Goal: Task Accomplishment & Management: Manage account settings

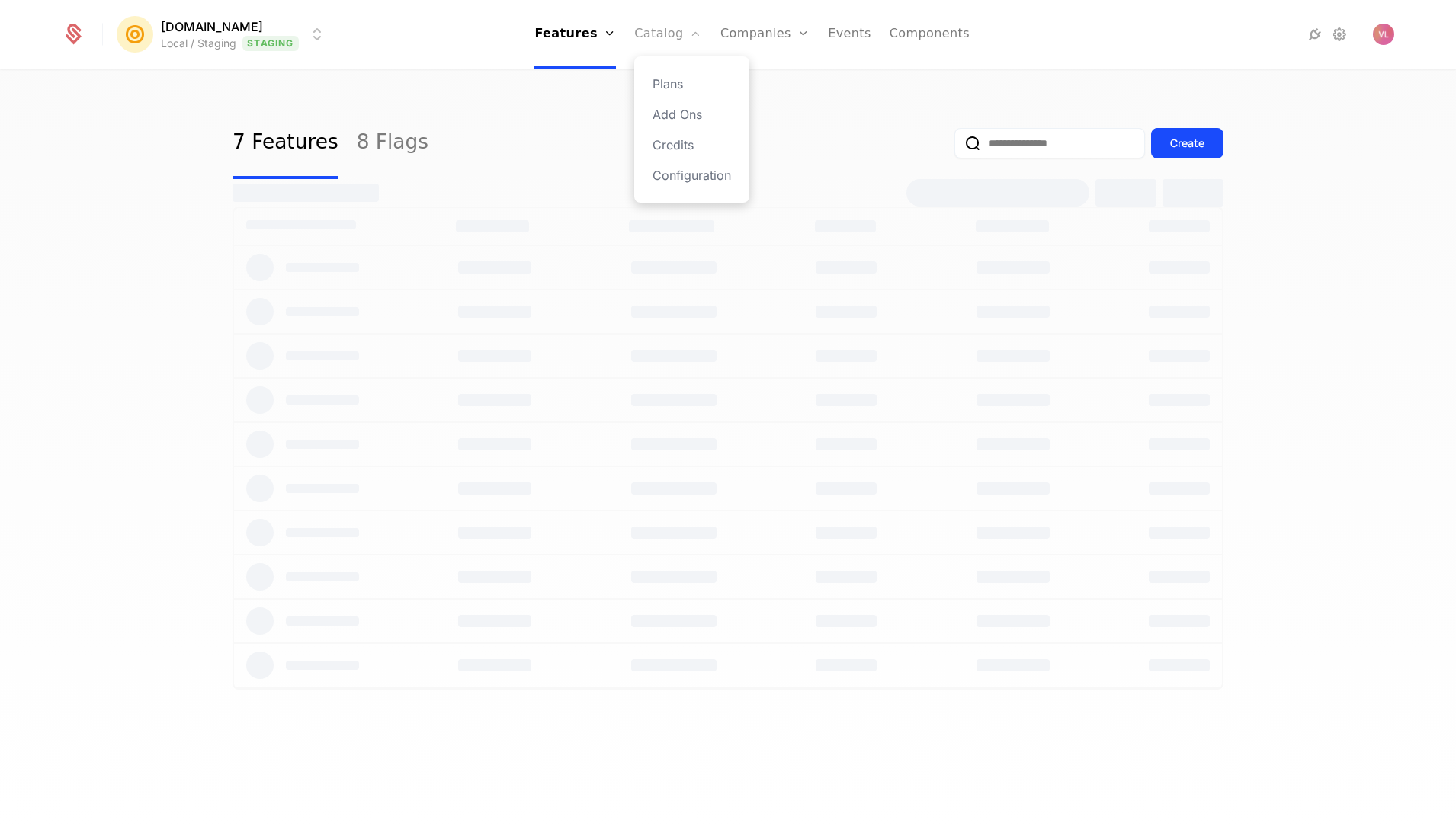
select select "**"
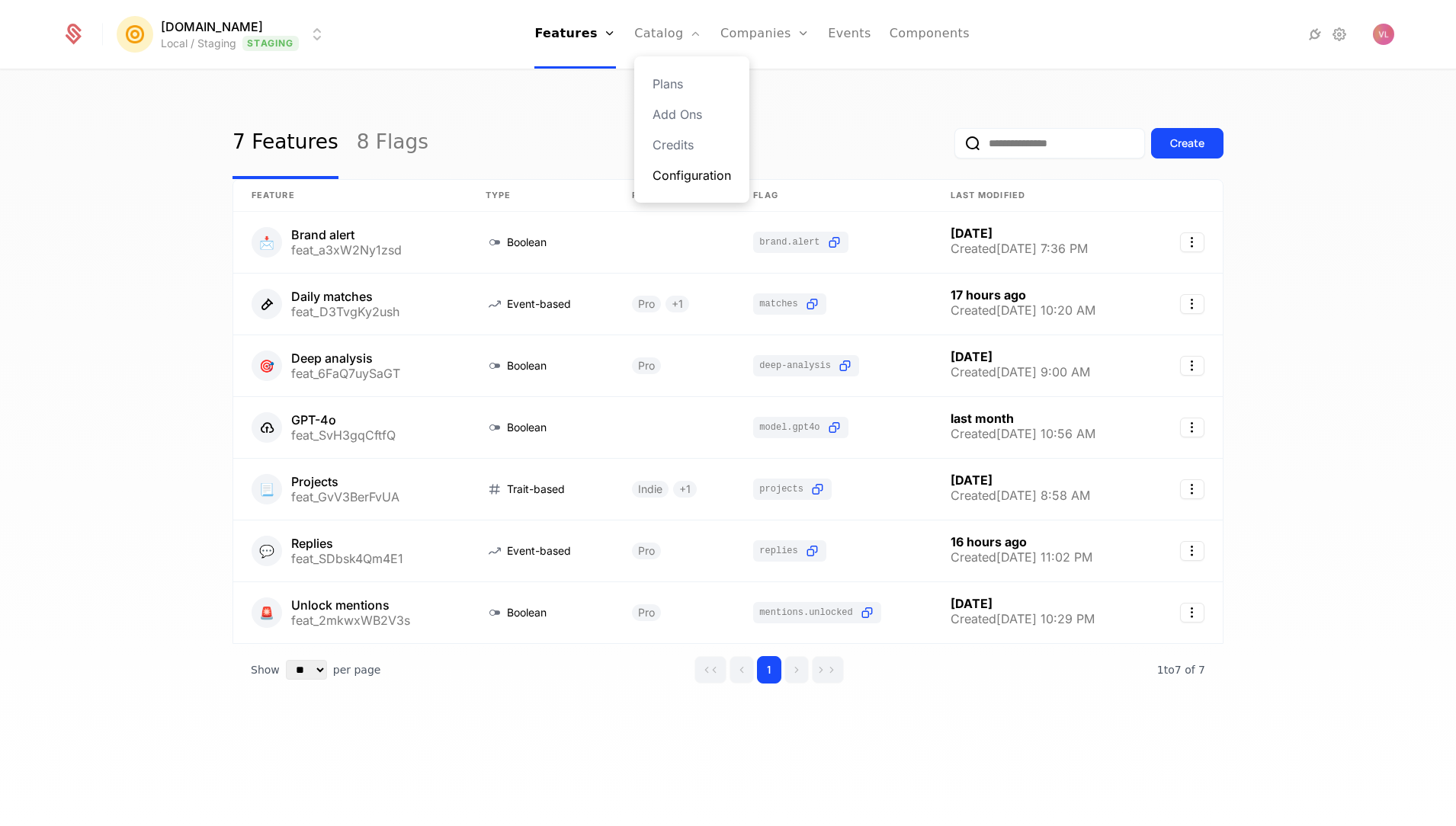
click at [693, 174] on link "Configuration" at bounding box center [691, 175] width 78 height 18
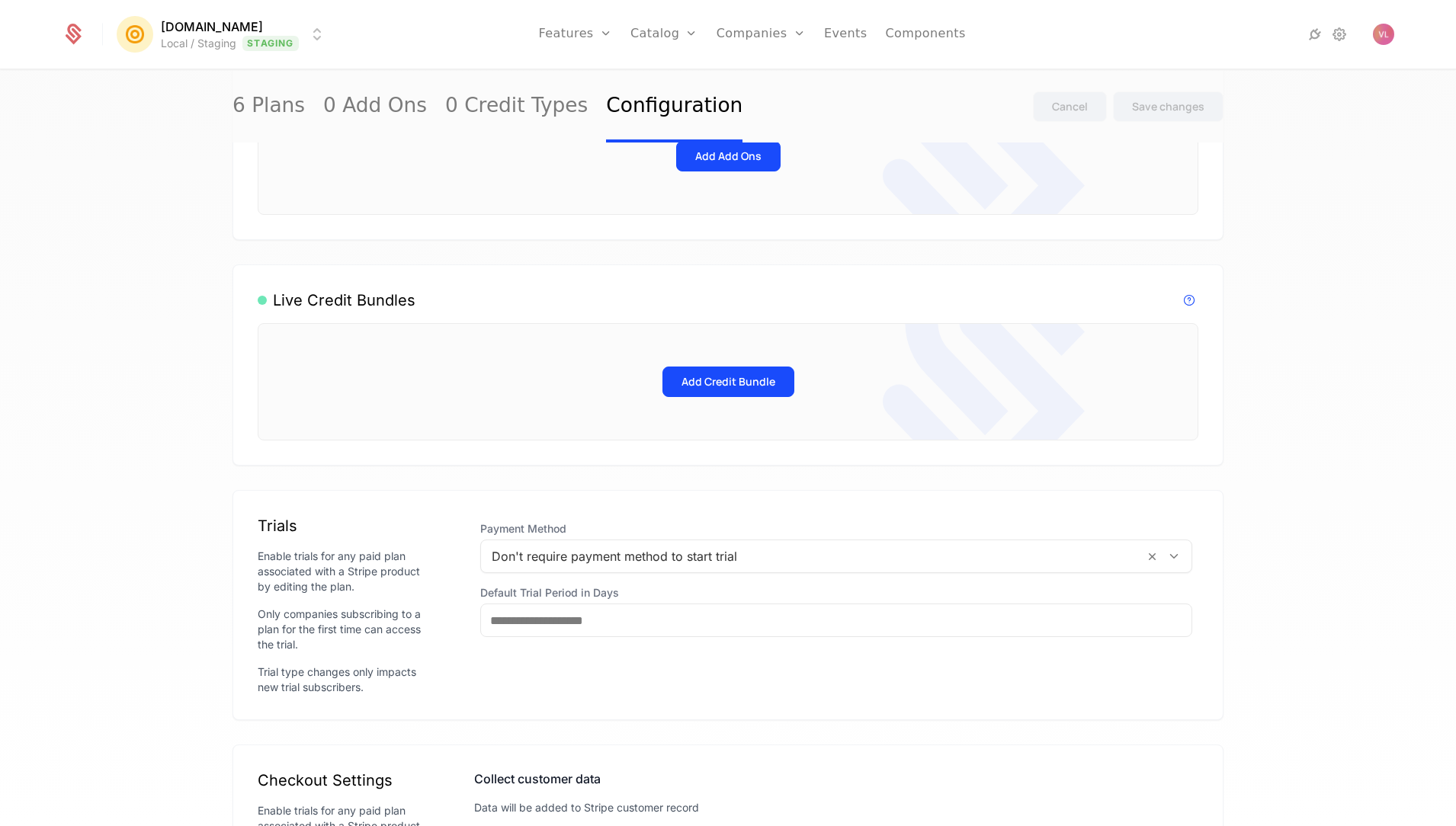
scroll to position [765, 0]
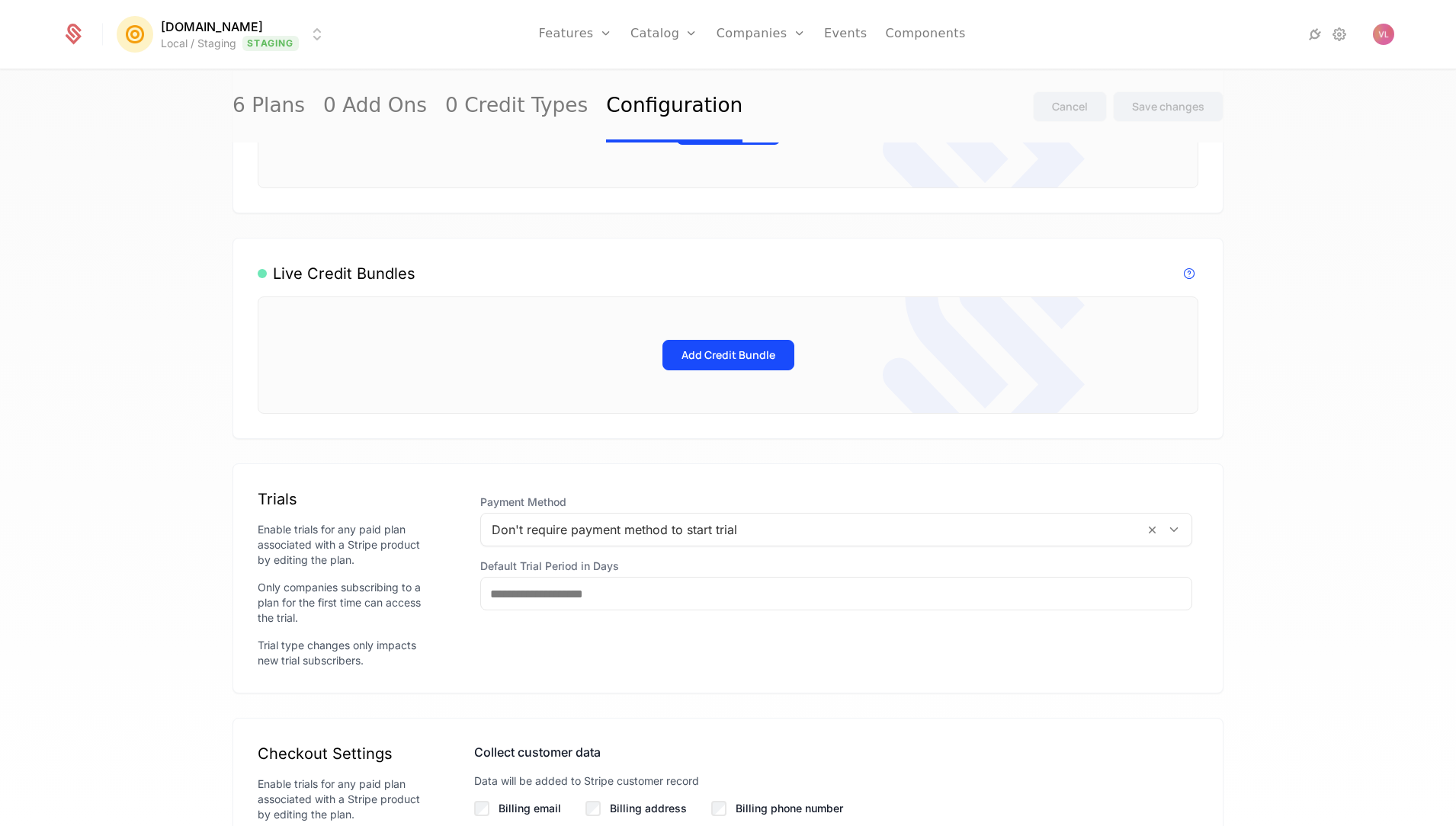
click at [605, 540] on div at bounding box center [812, 529] width 642 height 22
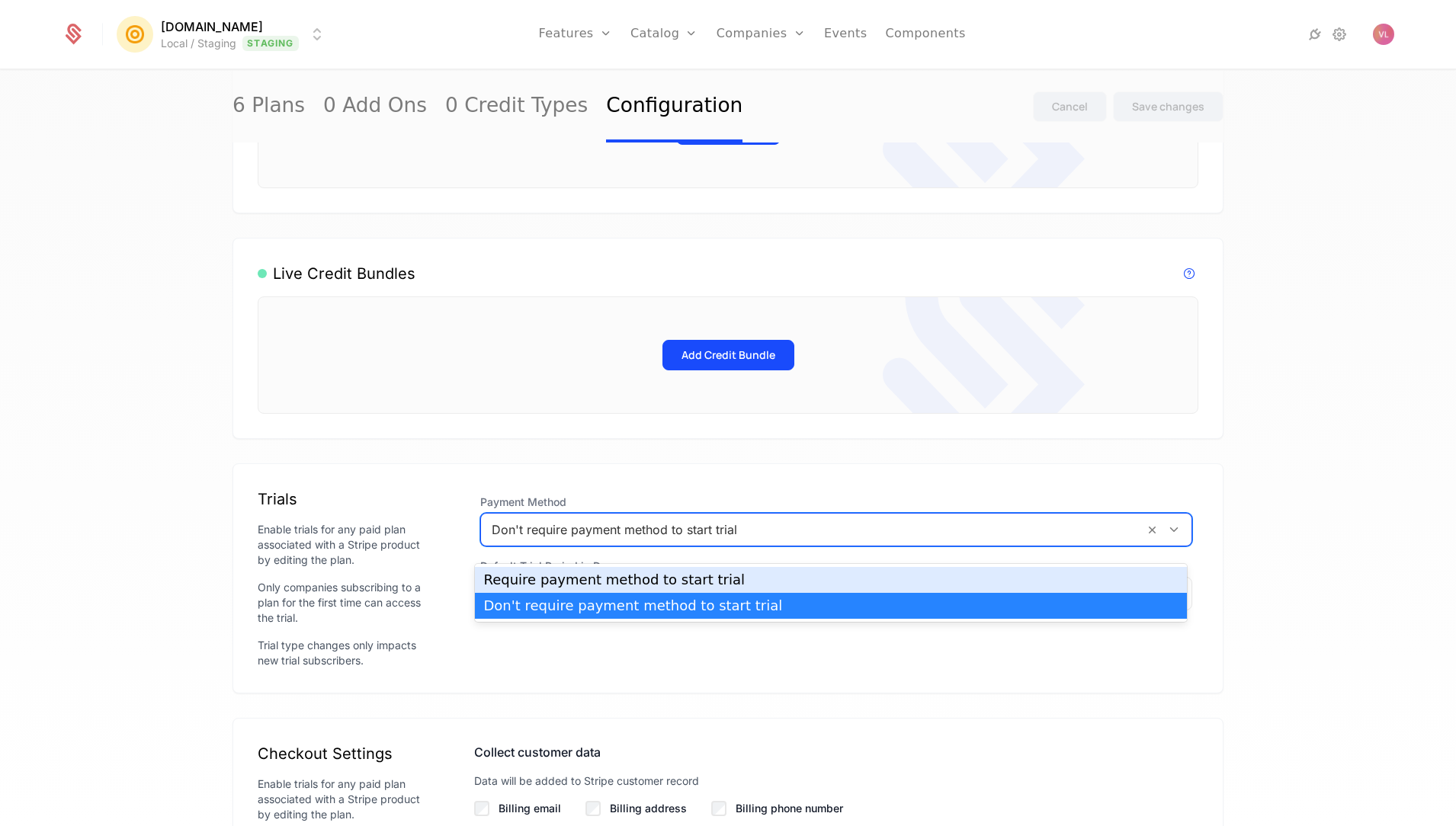
click at [571, 585] on div "Require payment method to start trial" at bounding box center [830, 580] width 694 height 14
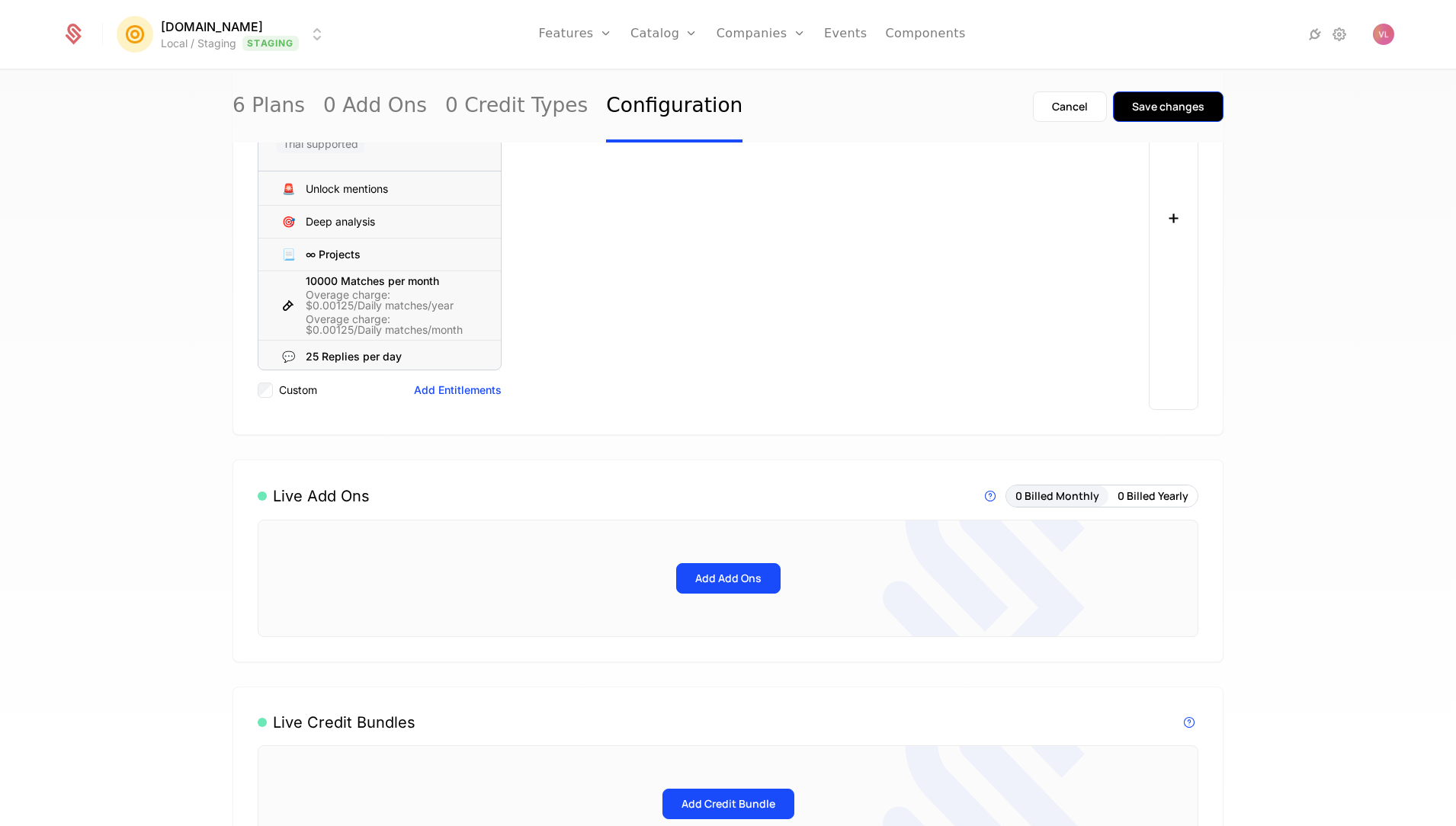
scroll to position [315, 0]
click at [1151, 106] on div "Save changes" at bounding box center [1168, 107] width 72 height 15
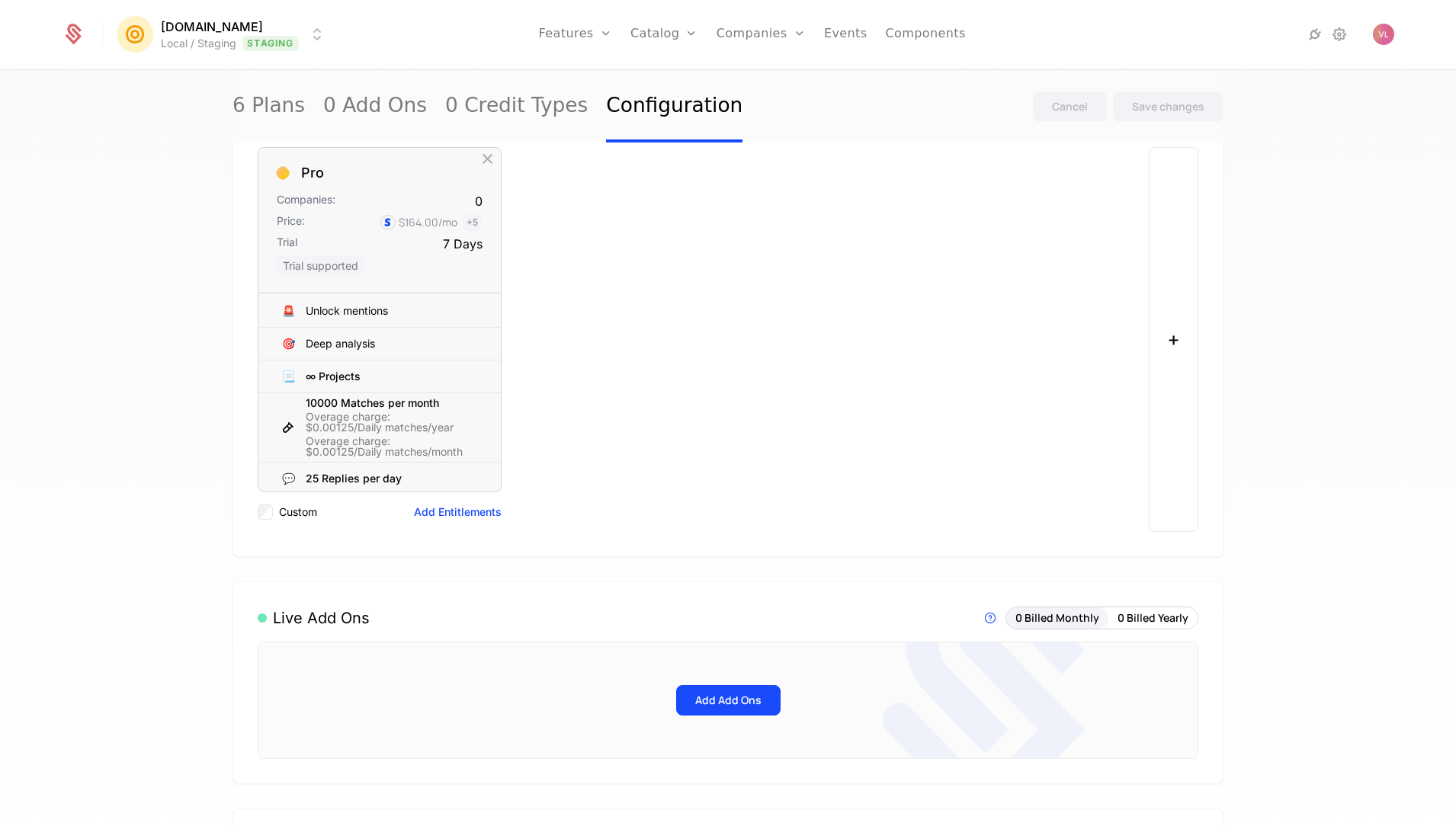
scroll to position [0, 0]
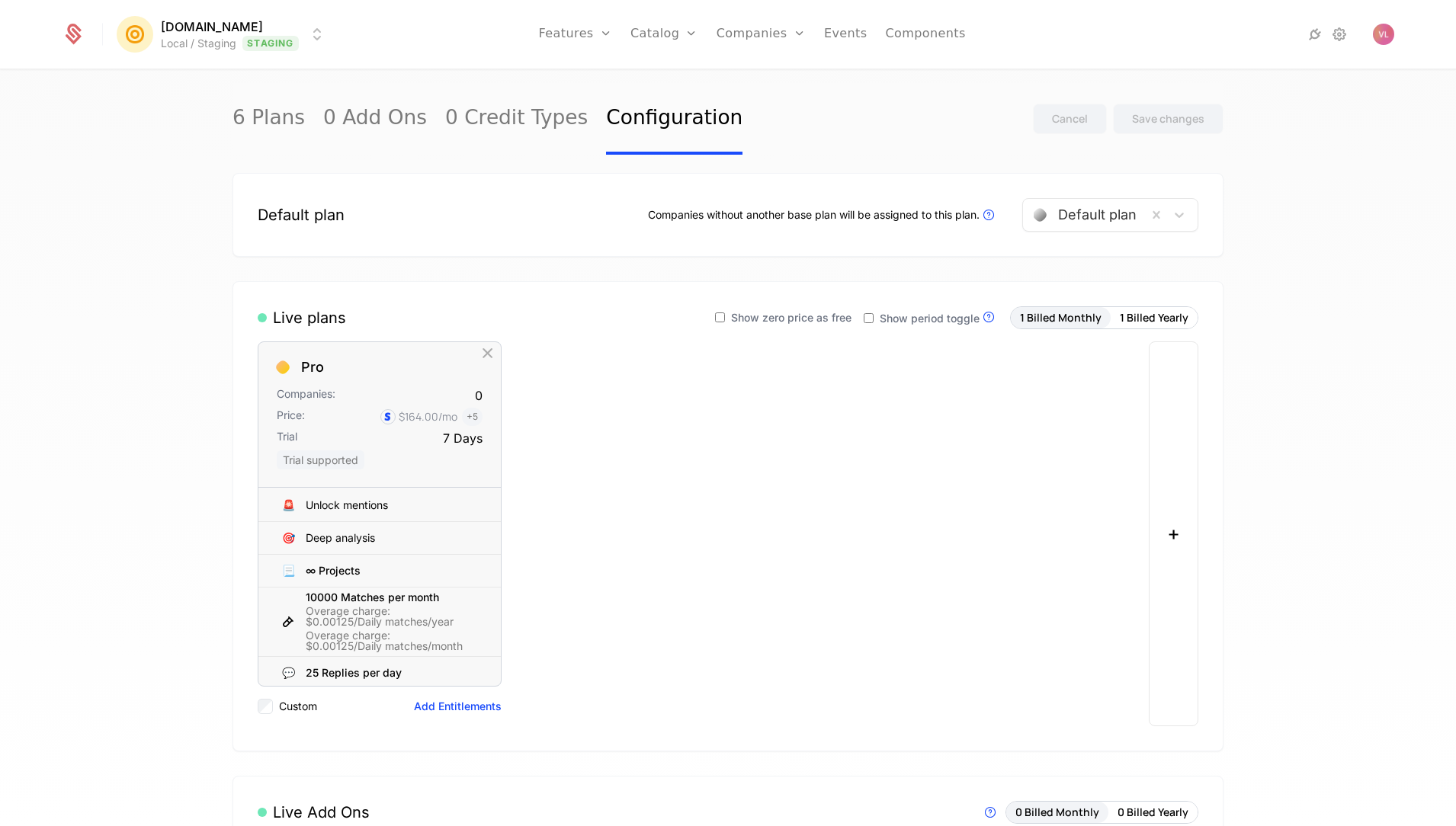
click at [836, 141] on div "6 Plans 0 Add Ons 0 Credit Types Configuration Cancel Save changes" at bounding box center [727, 119] width 990 height 71
